Goal: Download file/media

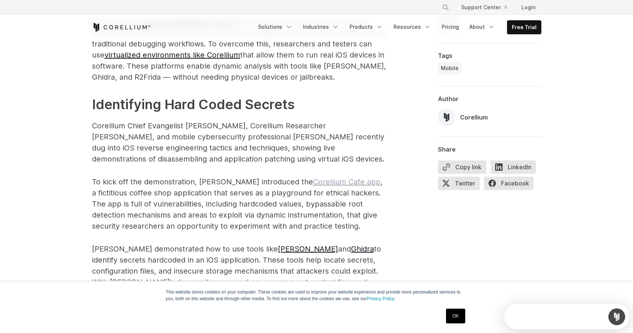
click at [313, 178] on link "Corellium Cafe app" at bounding box center [347, 182] width 68 height 9
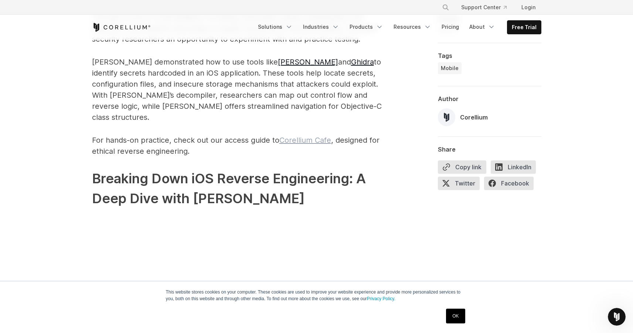
scroll to position [805, 0]
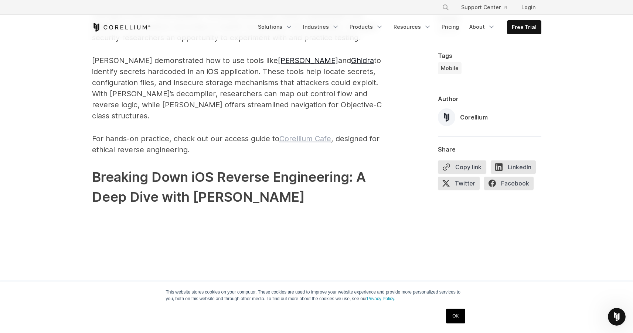
click at [306, 134] on link "Corellium Cafe" at bounding box center [305, 138] width 52 height 9
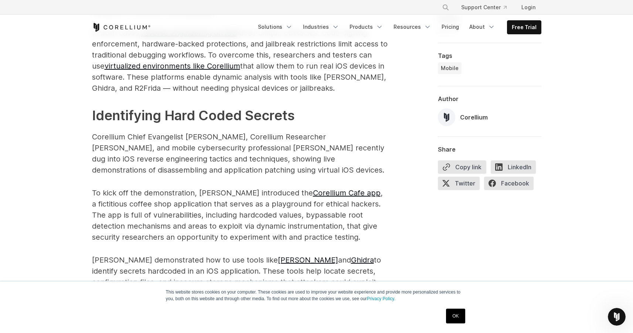
scroll to position [606, 0]
click at [313, 188] on link "Corellium Cafe app" at bounding box center [347, 192] width 68 height 9
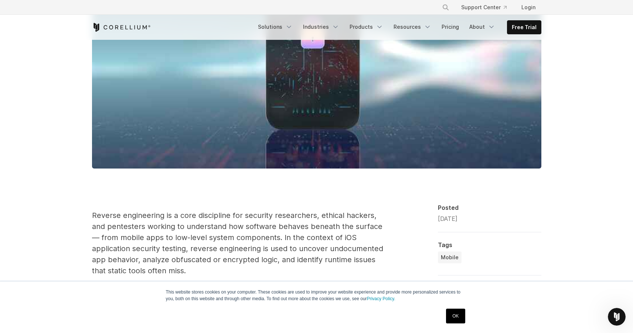
scroll to position [0, 0]
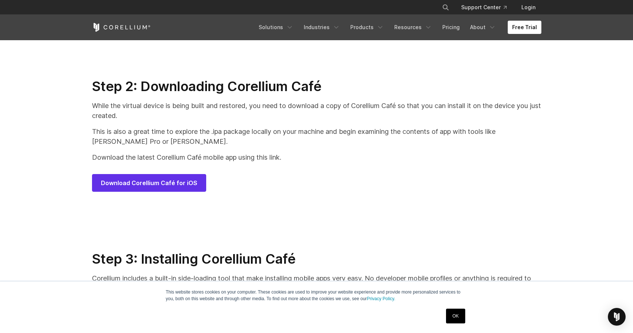
scroll to position [3558, 0]
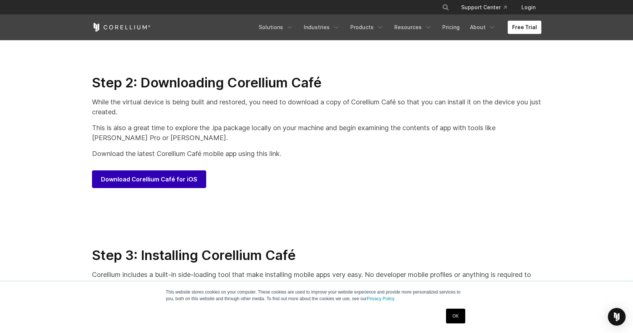
click at [183, 184] on span "Download Corellium Café for iOS" at bounding box center [149, 179] width 96 height 9
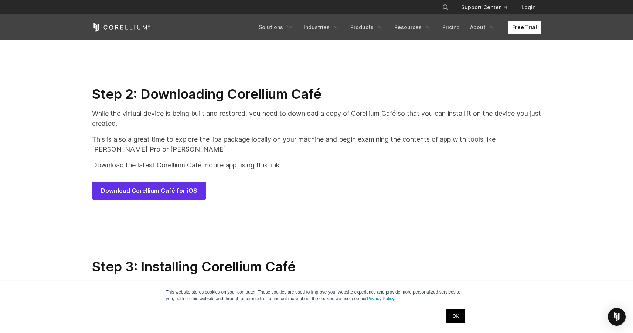
scroll to position [3544, 0]
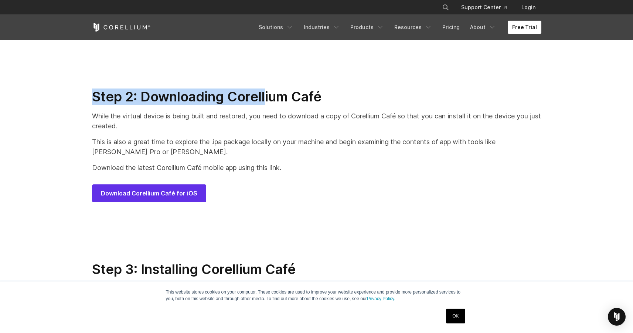
drag, startPoint x: 86, startPoint y: 102, endPoint x: 266, endPoint y: 104, distance: 180.2
click at [266, 104] on div "Step 2: Downloading Corellium Café While the virtual device is being built and …" at bounding box center [317, 146] width 464 height 114
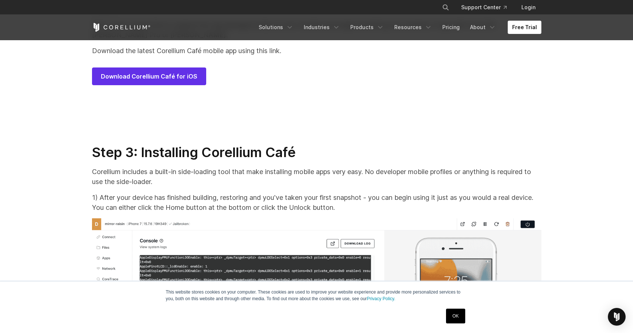
scroll to position [3659, 0]
